Goal: Information Seeking & Learning: Learn about a topic

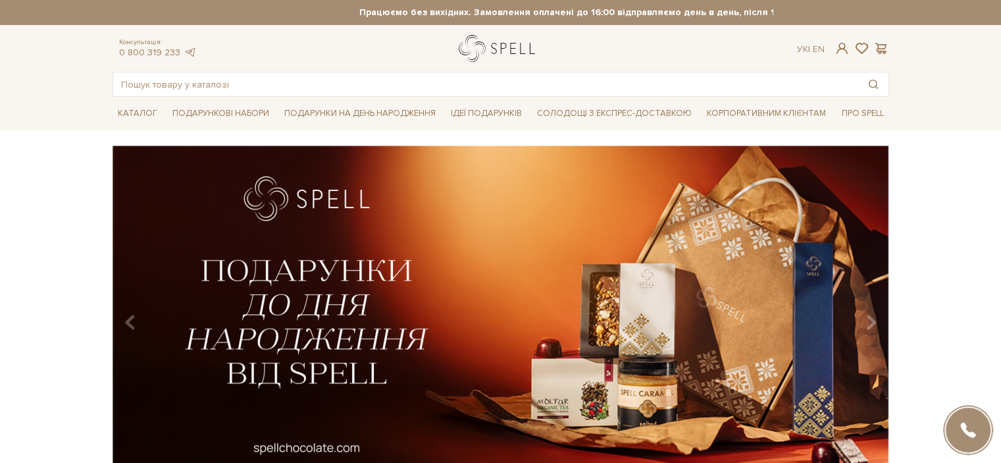
click at [498, 39] on link "logo" at bounding box center [500, 48] width 82 height 27
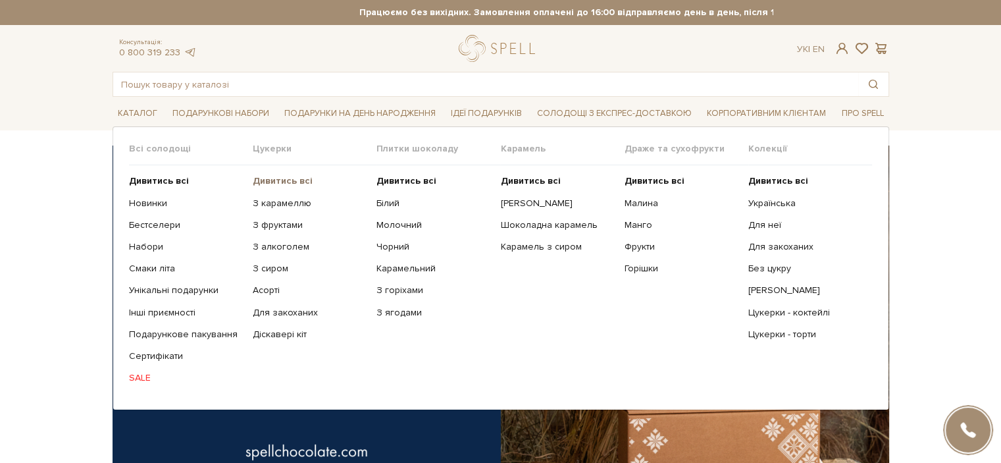
click at [282, 184] on b "Дивитись всі" at bounding box center [283, 180] width 60 height 11
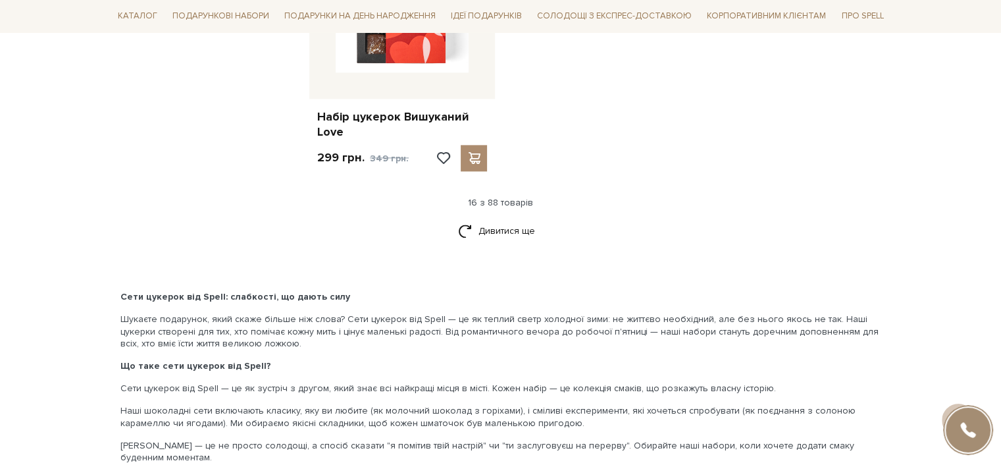
scroll to position [1741, 0]
click at [471, 227] on link "Дивитися ще" at bounding box center [501, 229] width 86 height 23
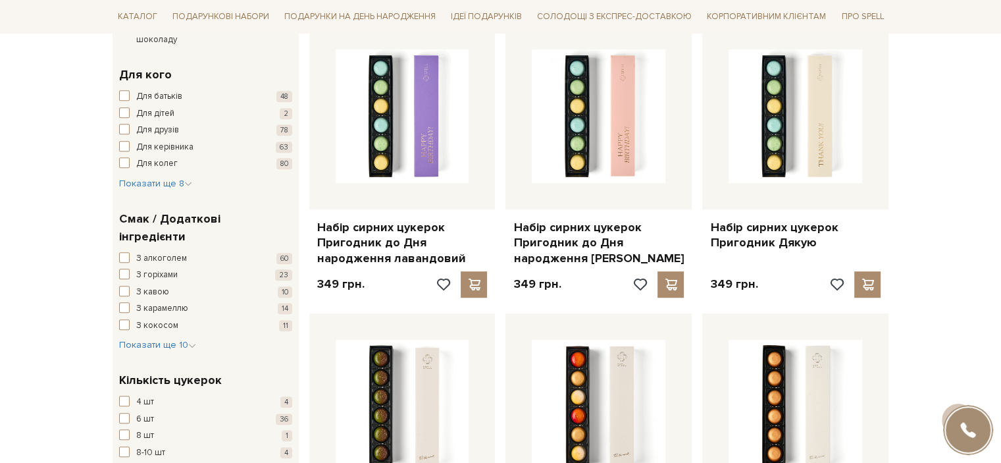
scroll to position [773, 0]
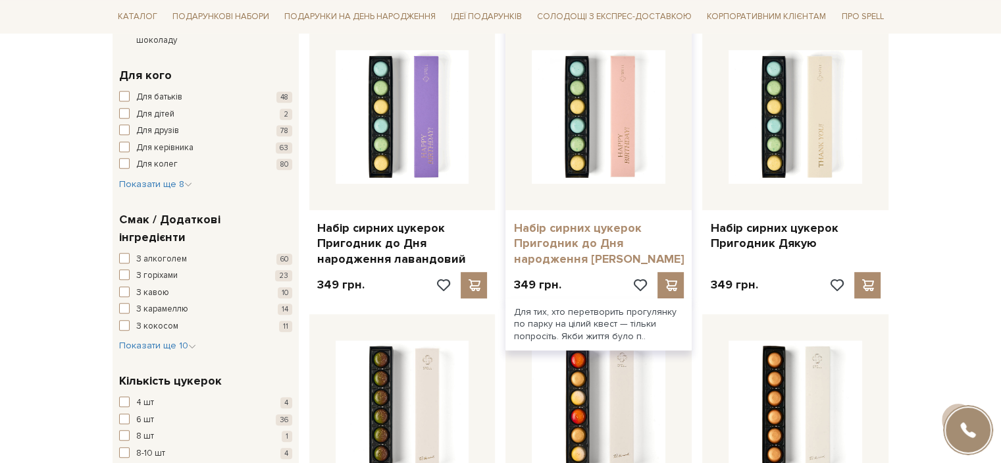
click at [550, 239] on link "Набір сирних цукерок Пригодник до Дня народження [PERSON_NAME]" at bounding box center [598, 243] width 170 height 46
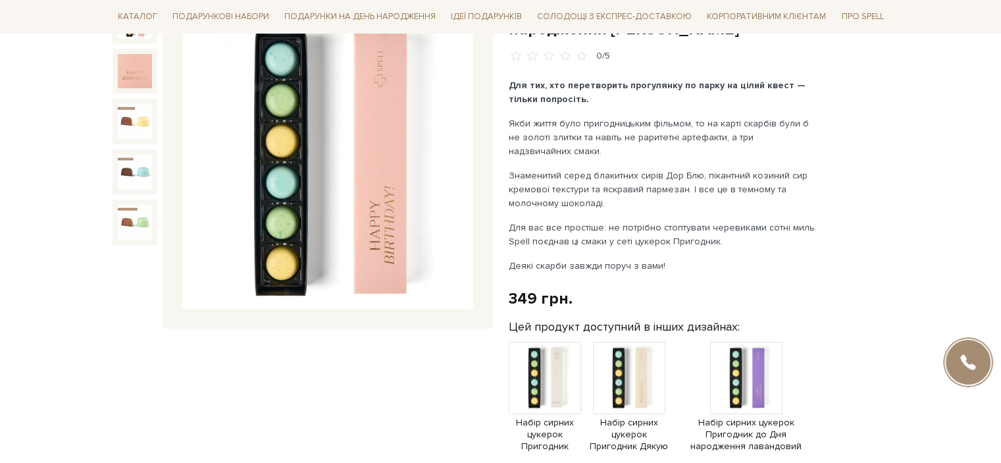
scroll to position [174, 0]
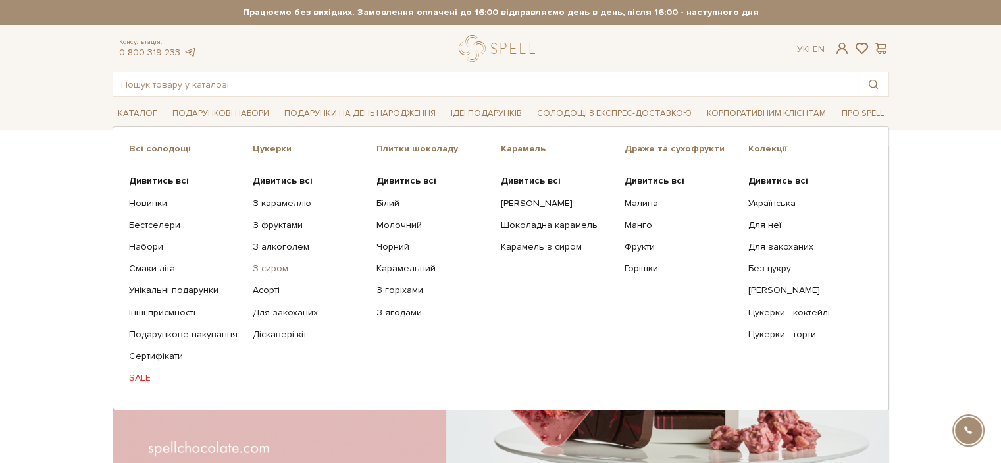
click at [266, 263] on link "З сиром" at bounding box center [310, 269] width 114 height 12
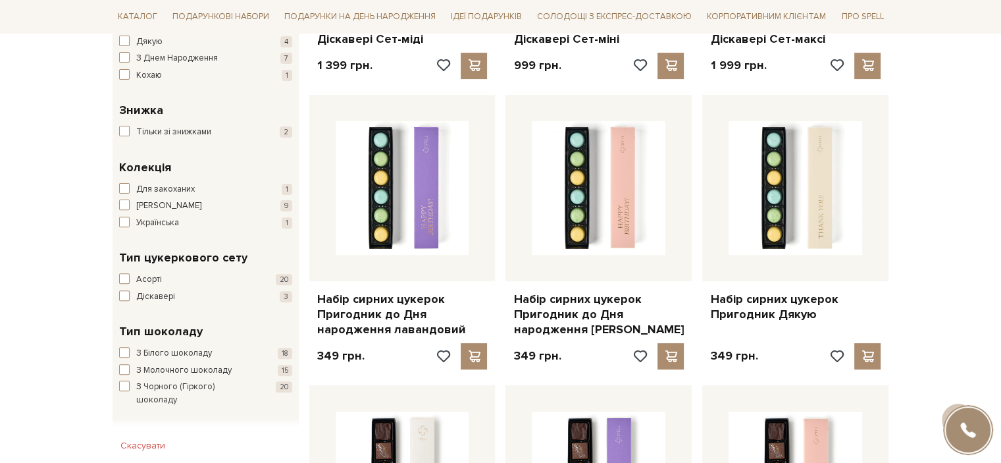
scroll to position [419, 0]
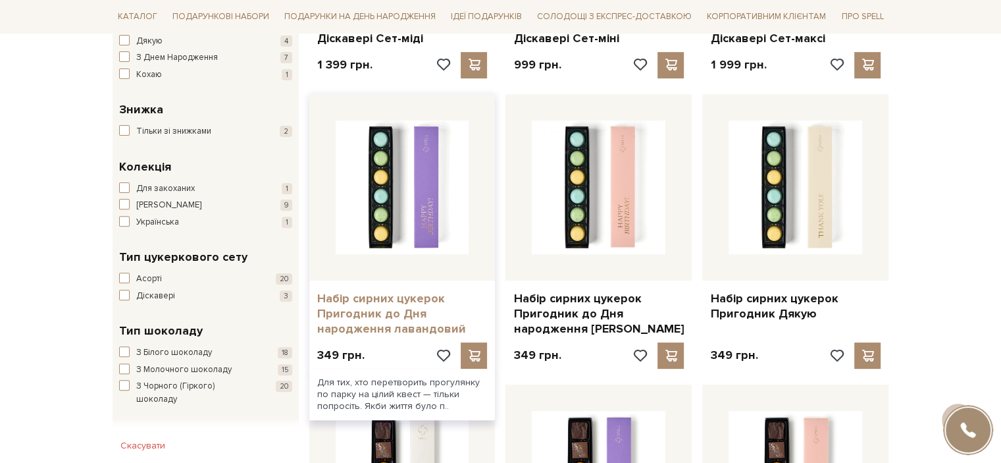
click at [363, 327] on link "Набір сирних цукерок Пригодник до Дня народження лавандовий" at bounding box center [402, 314] width 170 height 46
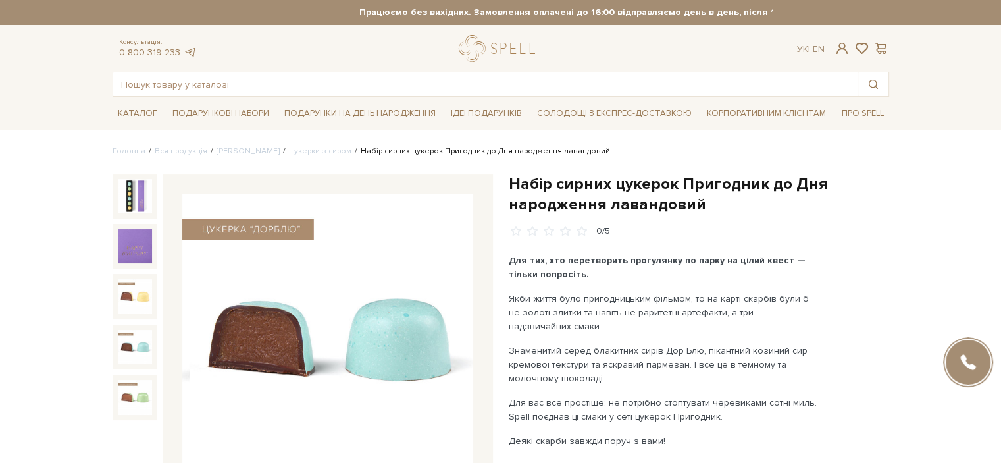
click at [122, 345] on img at bounding box center [135, 347] width 34 height 34
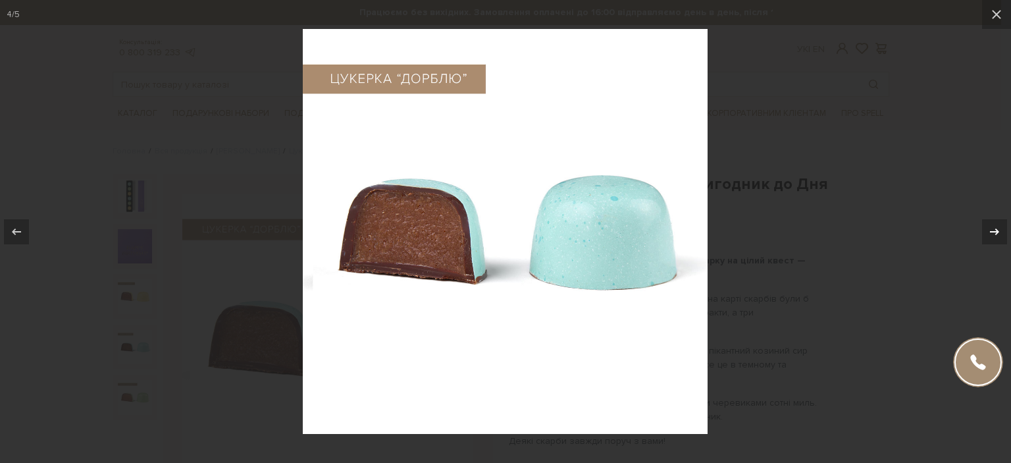
click at [998, 224] on icon at bounding box center [995, 232] width 16 height 16
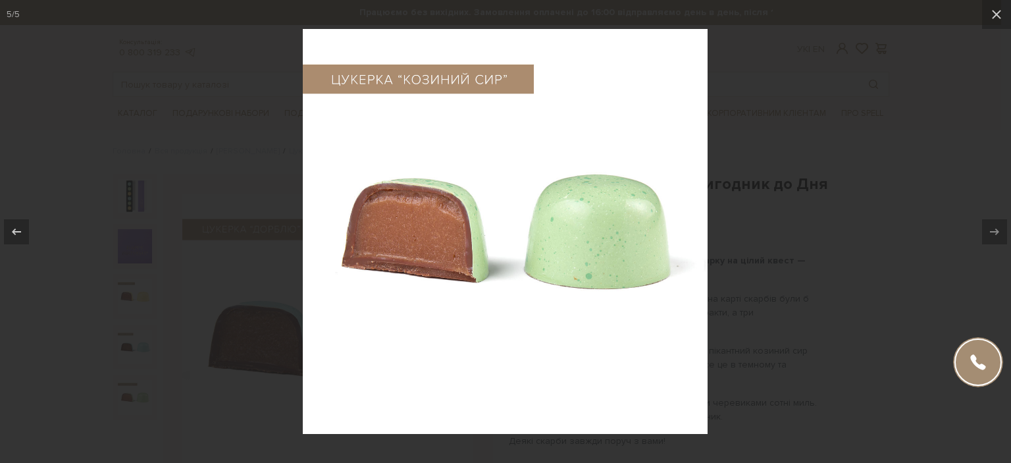
click at [875, 282] on div at bounding box center [505, 231] width 1011 height 463
